Goal: Navigation & Orientation: Find specific page/section

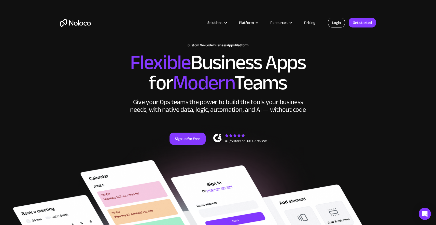
click at [341, 23] on link "Login" at bounding box center [336, 23] width 17 height 10
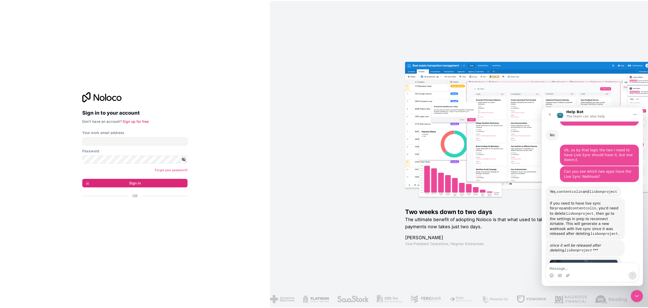
scroll to position [1580, 0]
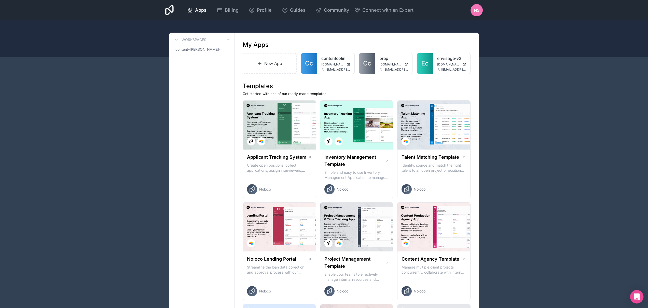
click at [440, 225] on div "Open Intercom Messenger" at bounding box center [636, 296] width 13 height 13
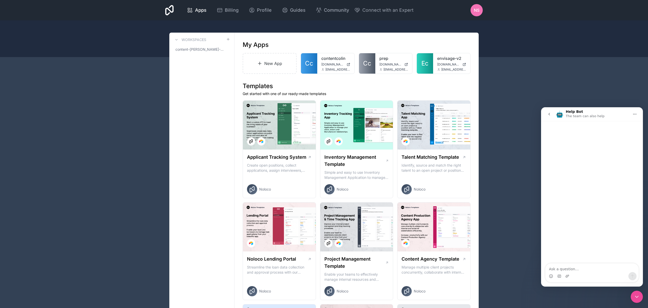
click at [440, 117] on button "go back" at bounding box center [549, 114] width 10 height 10
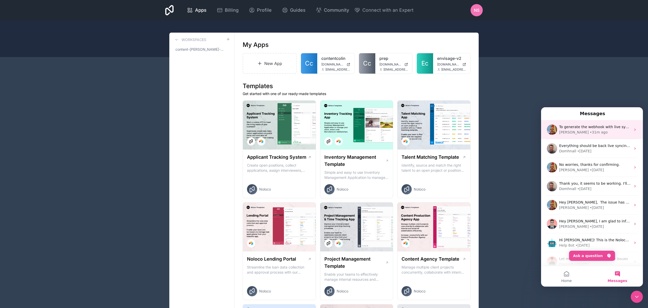
click at [440, 130] on div "• 31m ago" at bounding box center [599, 132] width 18 height 5
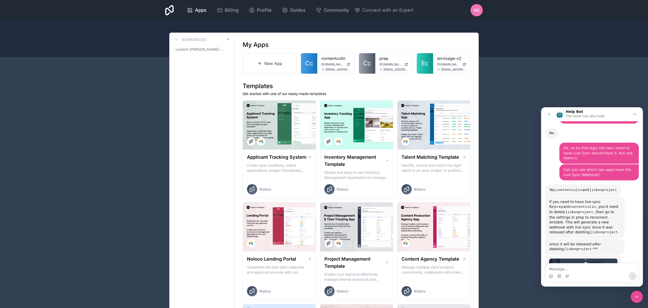
scroll to position [1580, 0]
click at [440, 225] on img "Carlos says…" at bounding box center [583, 267] width 68 height 20
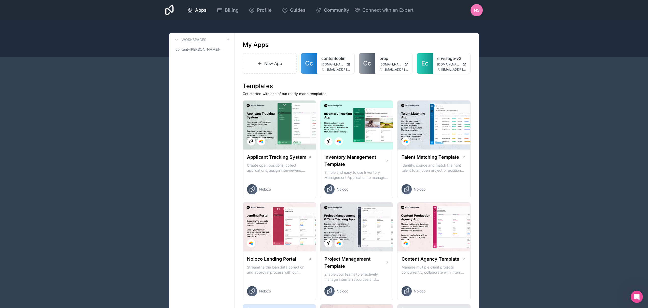
click at [440, 225] on div "Open Intercom Messenger" at bounding box center [636, 296] width 17 height 17
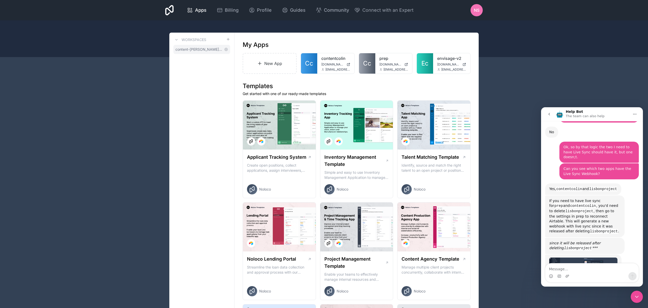
click at [193, 51] on span "content-colin-workspace" at bounding box center [198, 49] width 47 height 5
click at [206, 7] on link "Apps" at bounding box center [197, 10] width 28 height 11
click at [199, 53] on link "content-colin-workspace" at bounding box center [201, 49] width 57 height 9
click at [199, 37] on h3 "Workspaces" at bounding box center [193, 39] width 25 height 5
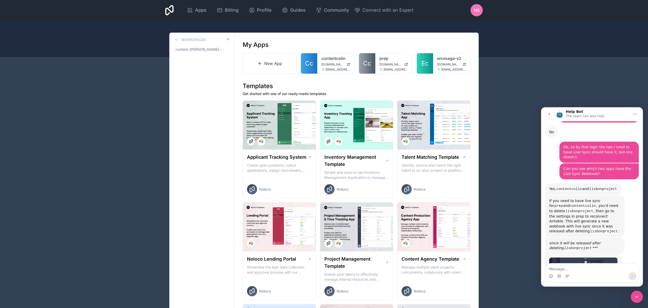
click at [432, 58] on link "Ec" at bounding box center [425, 63] width 16 height 20
